Goal: Transaction & Acquisition: Purchase product/service

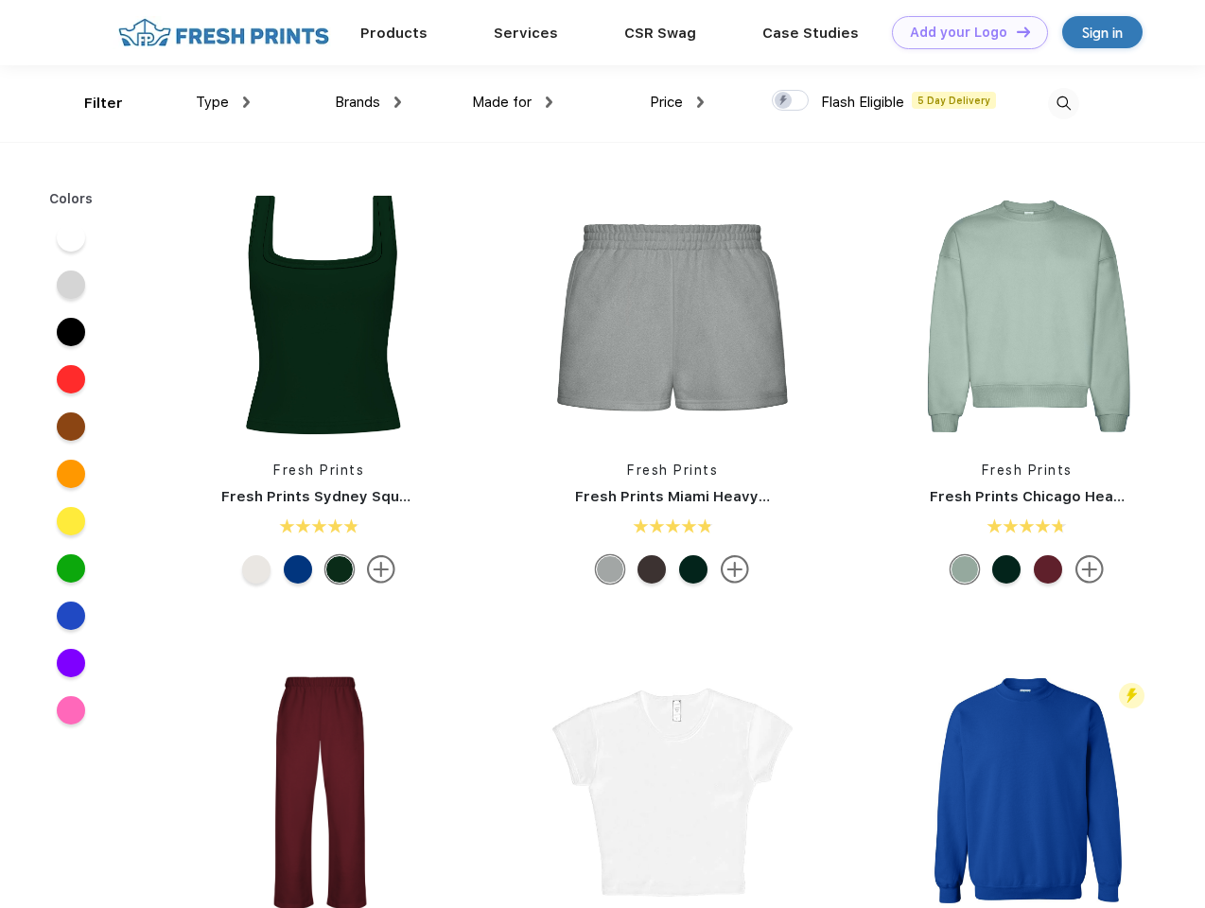
click at [963, 32] on link "Add your Logo Design Tool" at bounding box center [970, 32] width 156 height 33
click at [0, 0] on div "Design Tool" at bounding box center [0, 0] width 0 height 0
click at [1015, 31] on link "Add your Logo Design Tool" at bounding box center [970, 32] width 156 height 33
click at [91, 103] on div "Filter" at bounding box center [103, 104] width 39 height 22
click at [223, 102] on span "Type" at bounding box center [212, 102] width 33 height 17
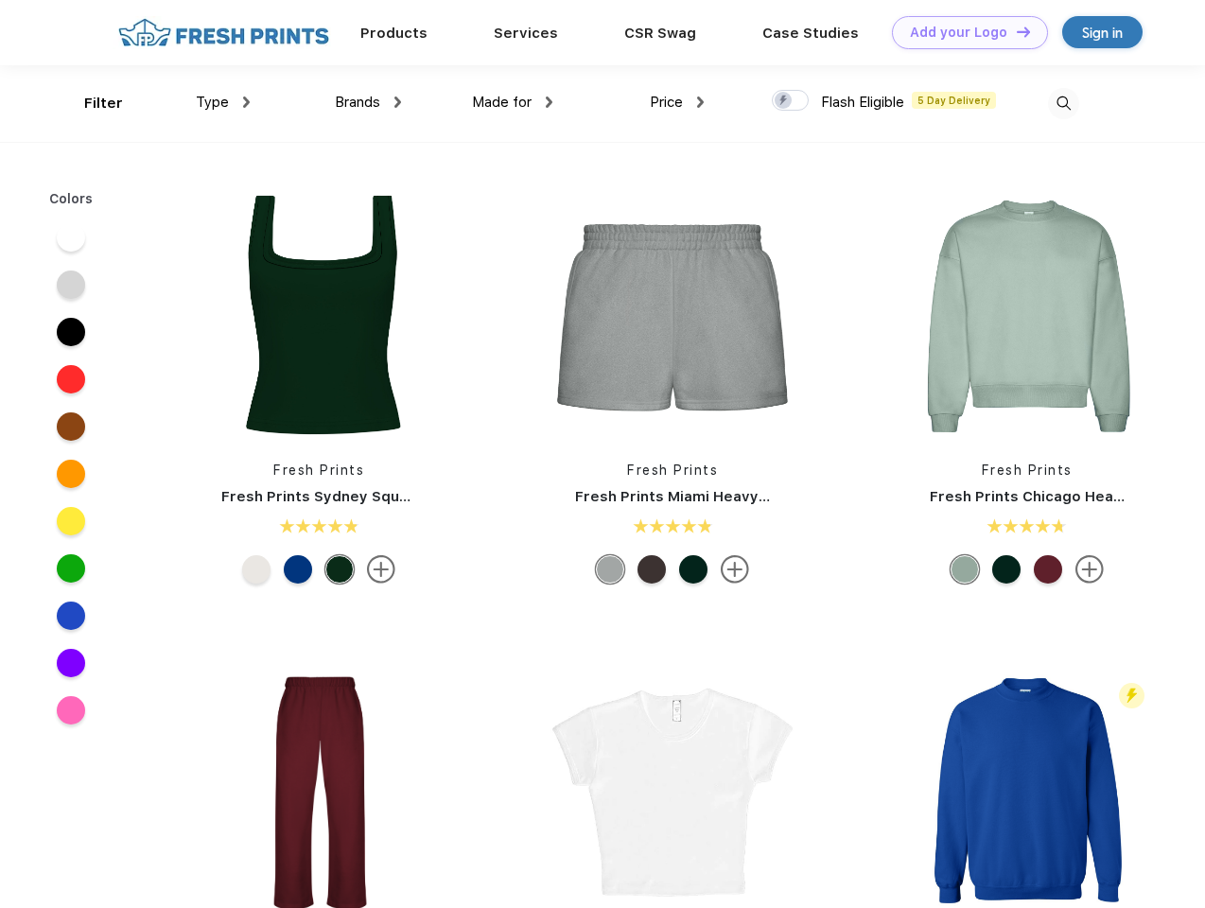
click at [368, 102] on span "Brands" at bounding box center [357, 102] width 45 height 17
click at [513, 102] on span "Made for" at bounding box center [502, 102] width 60 height 17
click at [677, 102] on span "Price" at bounding box center [666, 102] width 33 height 17
click at [791, 101] on div at bounding box center [790, 100] width 37 height 21
click at [784, 101] on input "checkbox" at bounding box center [778, 95] width 12 height 12
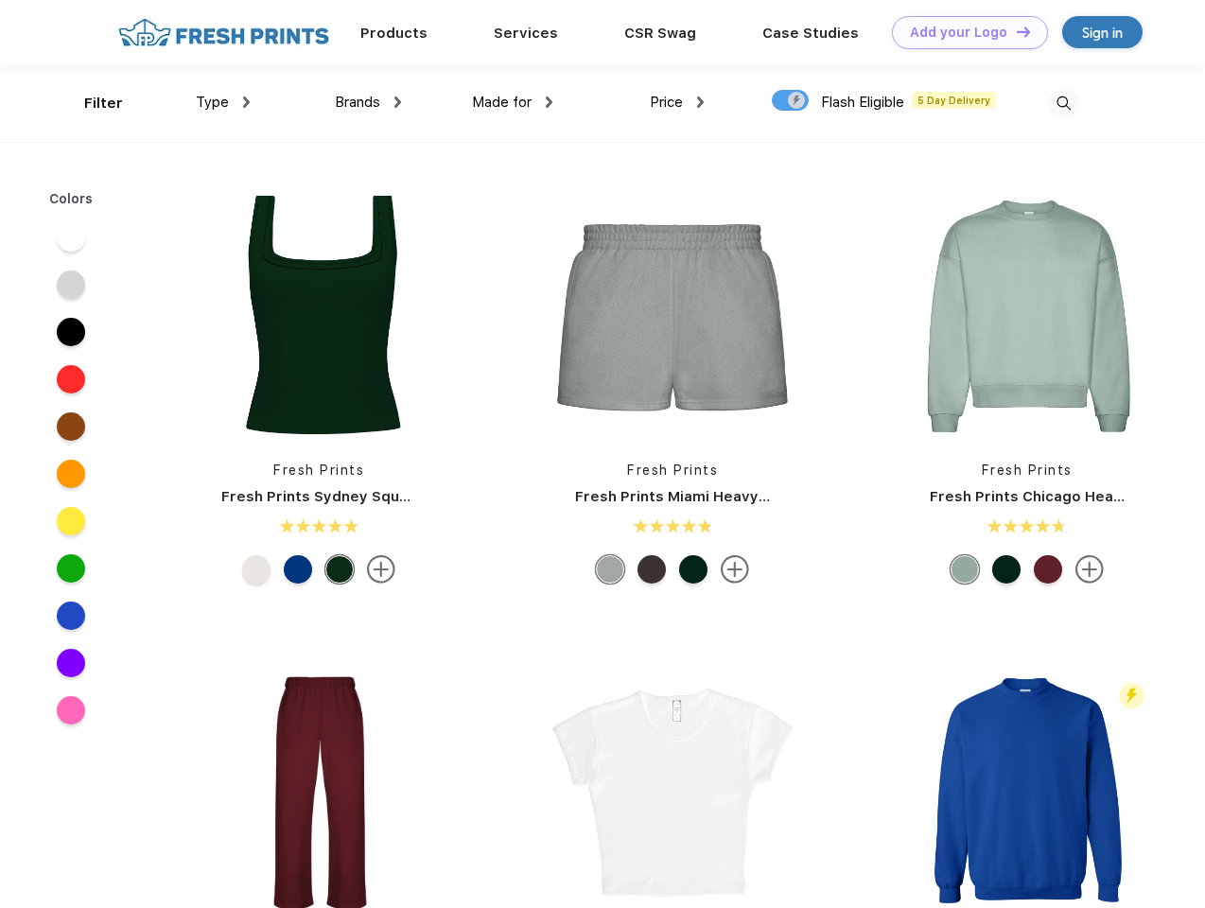
click at [1063, 103] on img at bounding box center [1063, 103] width 31 height 31
